Goal: Information Seeking & Learning: Learn about a topic

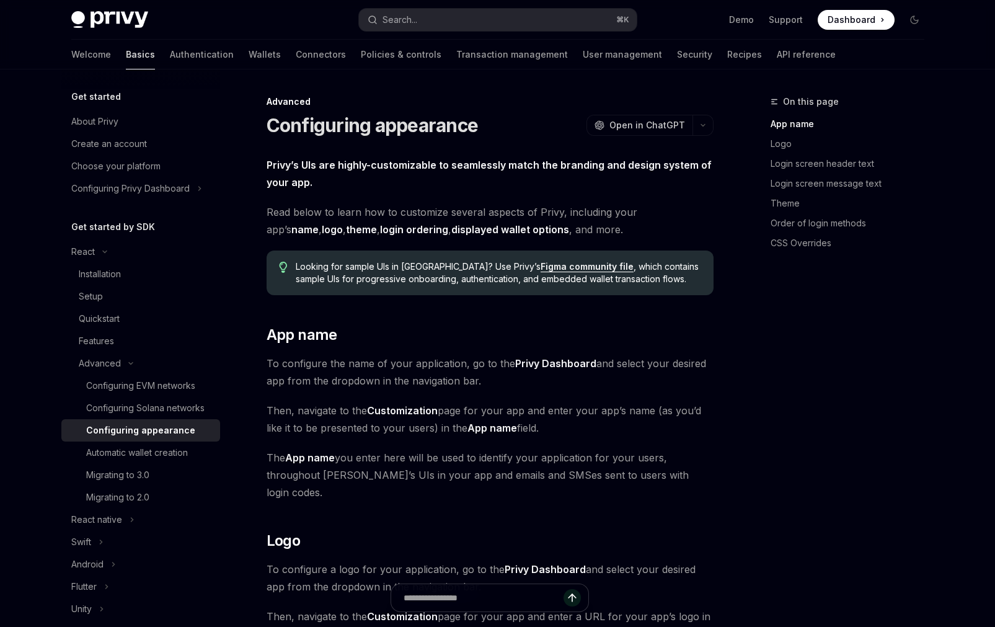
click at [126, 56] on link "Basics" at bounding box center [140, 55] width 29 height 30
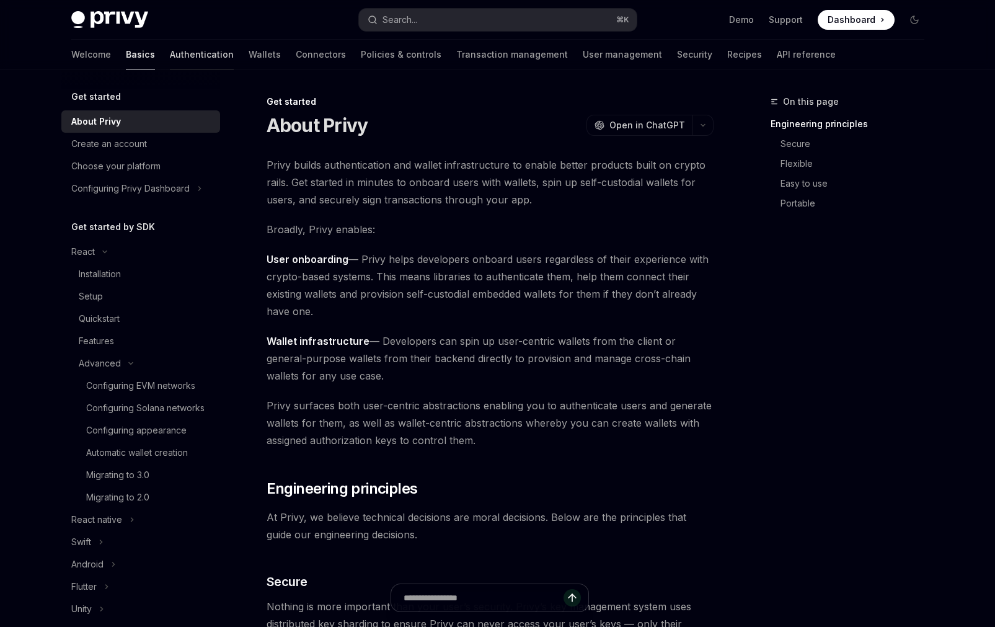
click at [170, 55] on link "Authentication" at bounding box center [202, 55] width 64 height 30
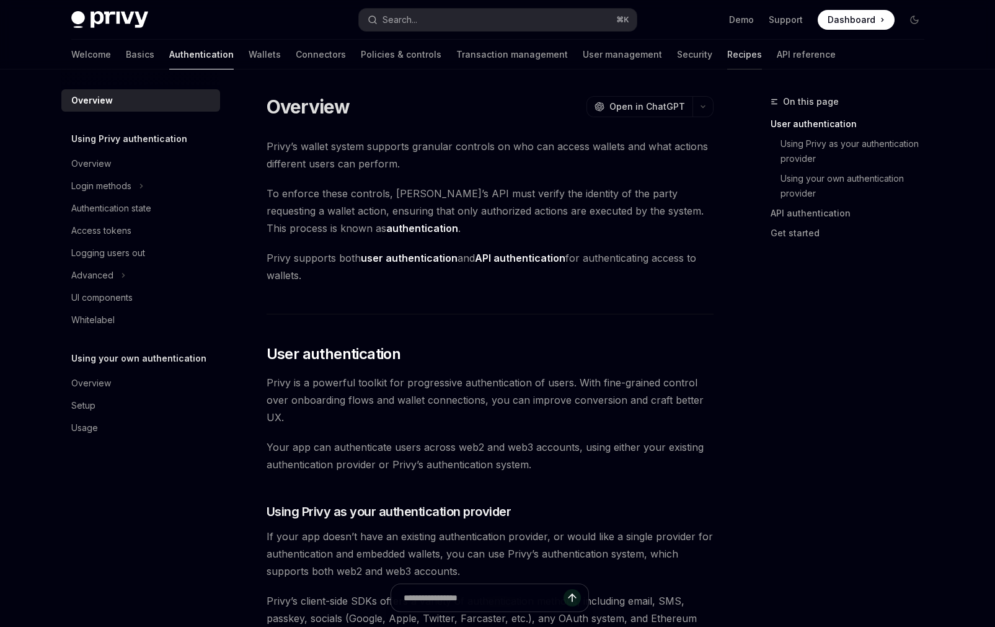
click at [728, 55] on link "Recipes" at bounding box center [745, 55] width 35 height 30
type textarea "*"
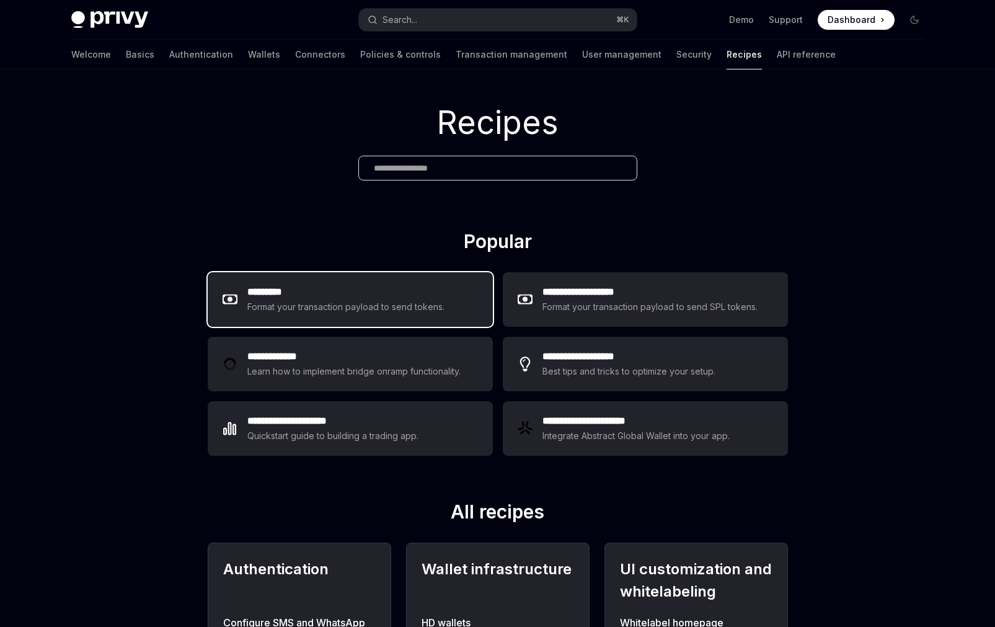
scroll to position [42, 0]
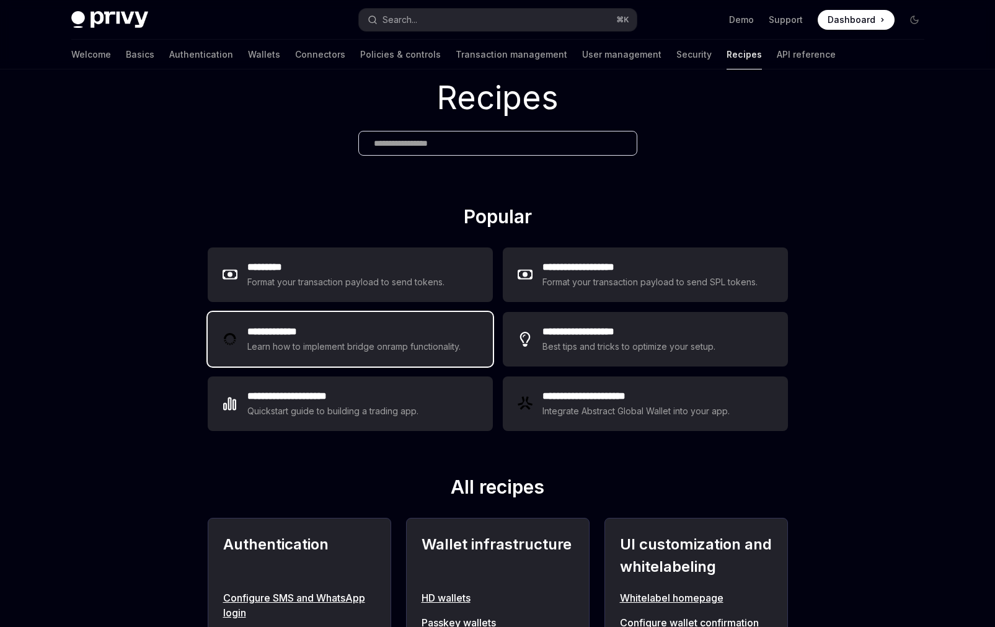
click at [360, 333] on h2 "**********" at bounding box center [355, 331] width 217 height 15
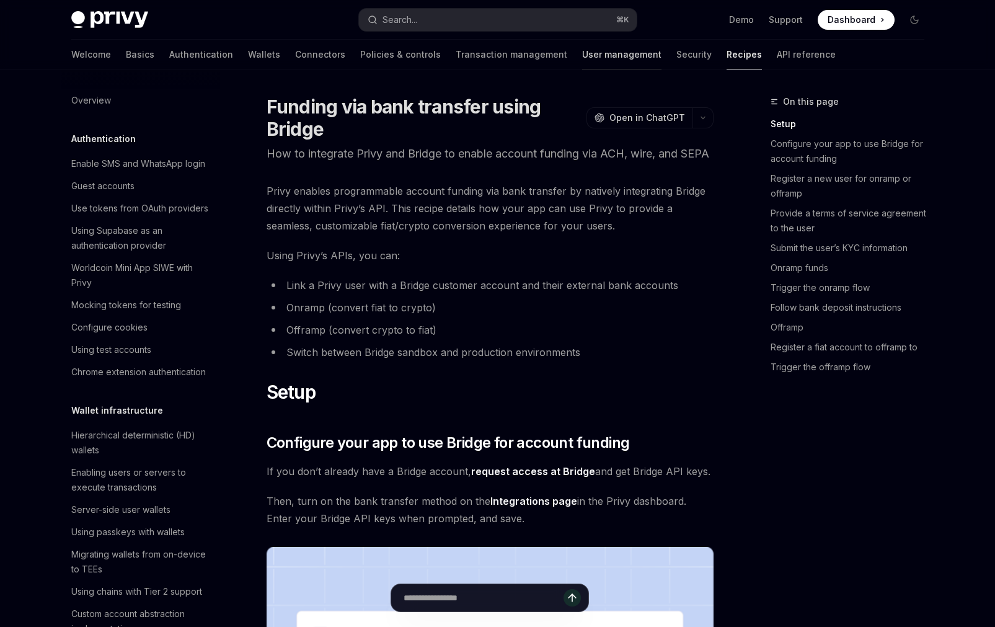
click at [582, 60] on link "User management" at bounding box center [621, 55] width 79 height 30
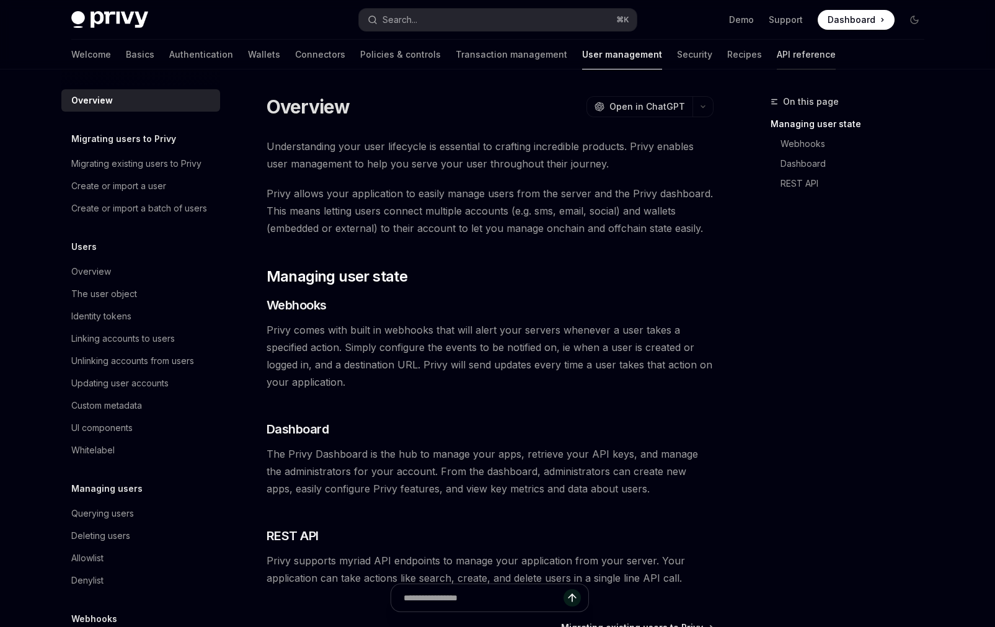
click at [777, 56] on link "API reference" at bounding box center [806, 55] width 59 height 30
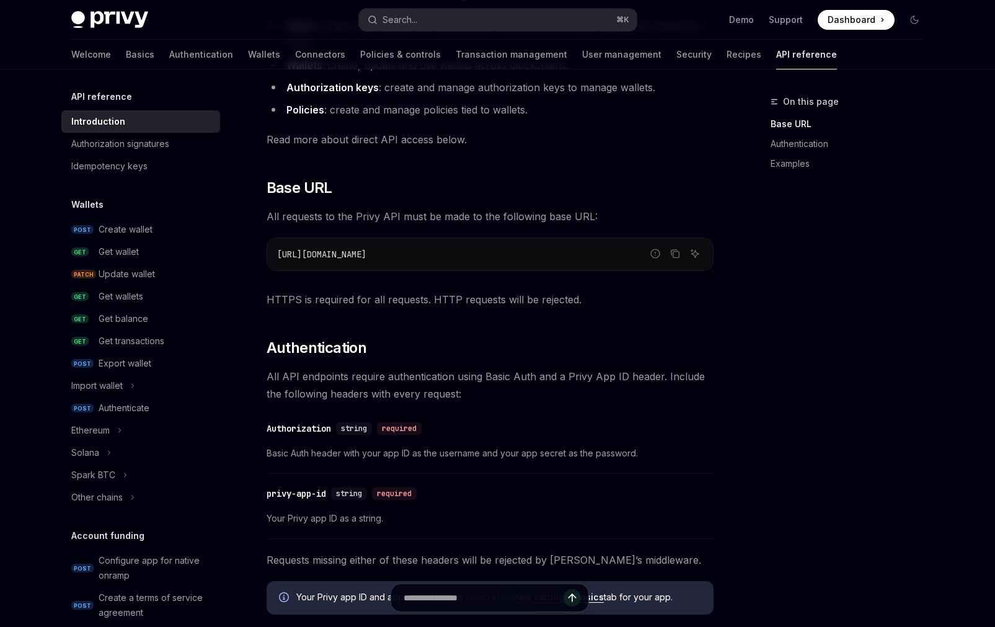
scroll to position [208, 0]
click at [106, 481] on div "Spark BTC" at bounding box center [93, 475] width 44 height 15
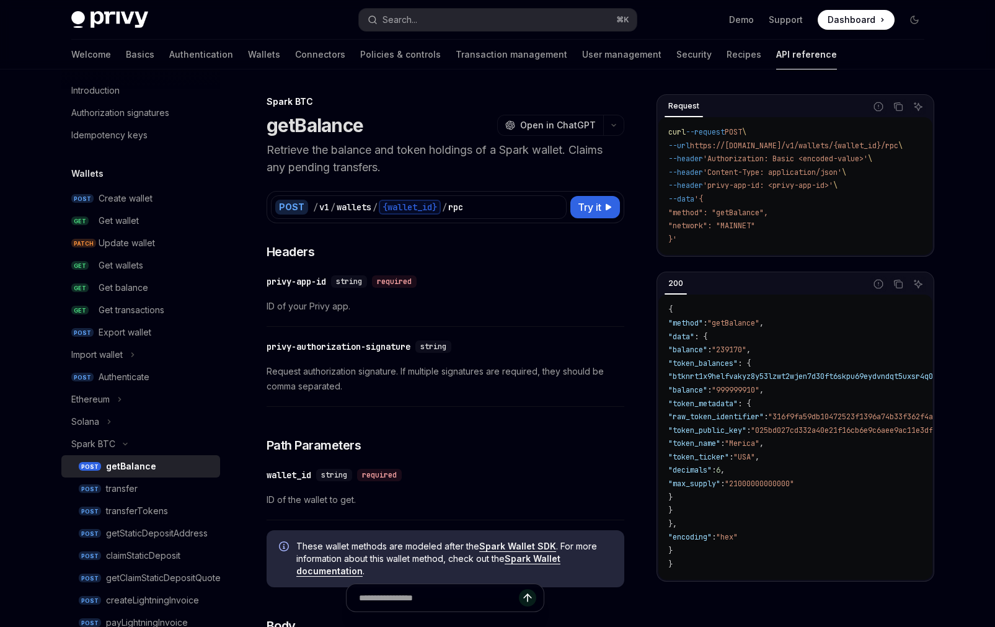
scroll to position [30, 0]
click at [126, 56] on link "Basics" at bounding box center [140, 55] width 29 height 30
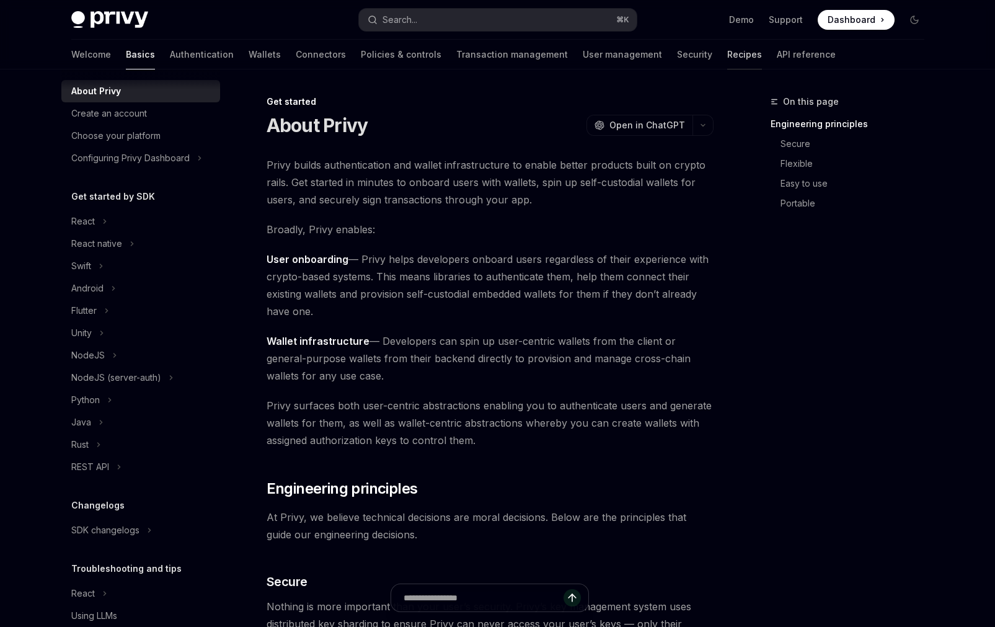
click at [728, 58] on link "Recipes" at bounding box center [745, 55] width 35 height 30
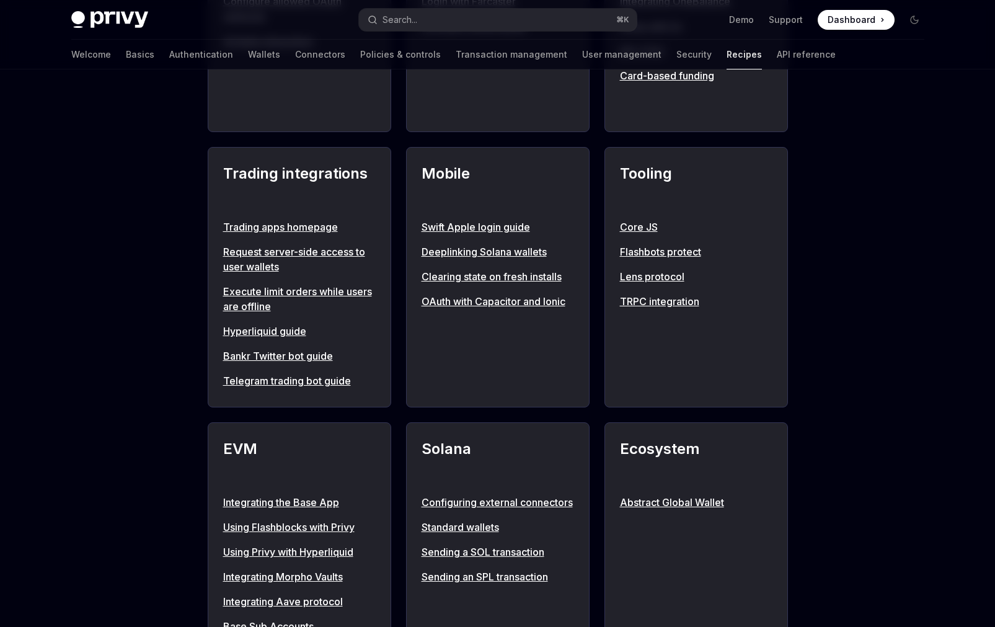
scroll to position [1113, 0]
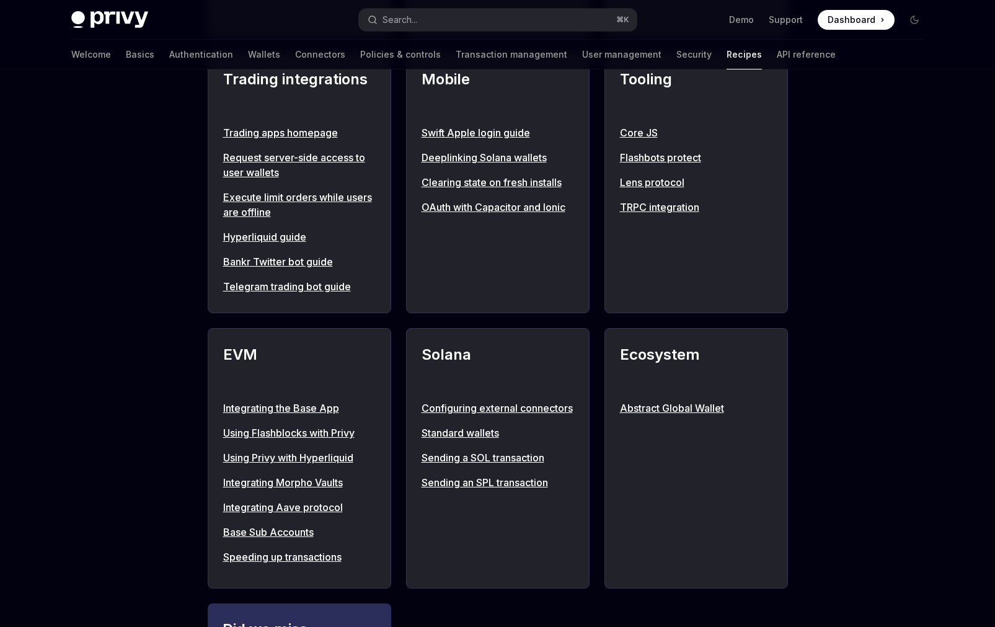
click at [667, 416] on link "Abstract Global Wallet" at bounding box center [696, 408] width 153 height 15
type textarea "*"
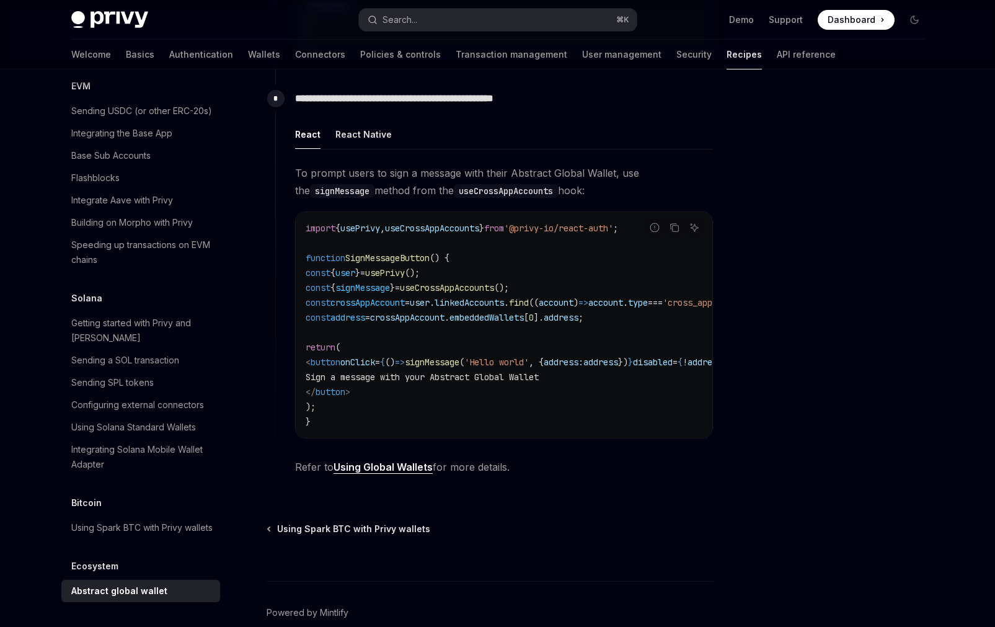
scroll to position [674, 0]
